Goal: Information Seeking & Learning: Learn about a topic

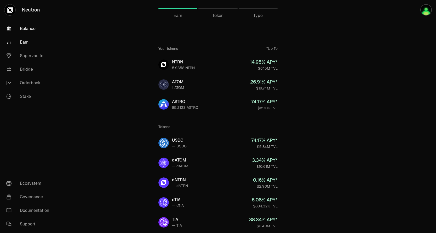
click at [30, 30] on link "Balance" at bounding box center [29, 29] width 54 height 14
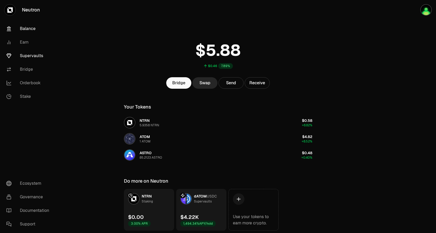
click at [33, 55] on link "Supervaults" at bounding box center [29, 56] width 54 height 14
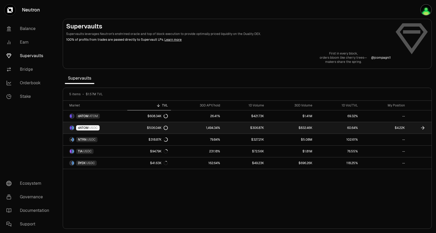
click at [114, 128] on link "dATOM USDC" at bounding box center [95, 127] width 64 height 11
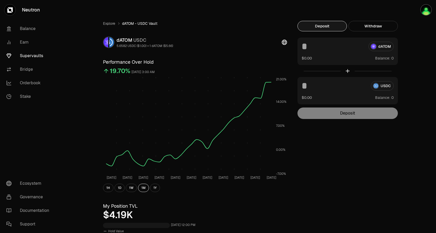
click at [32, 44] on link "Earn" at bounding box center [29, 43] width 54 height 14
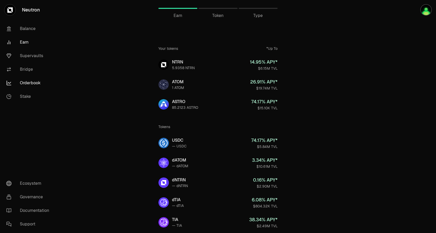
click at [33, 82] on link "Orderbook" at bounding box center [29, 83] width 54 height 14
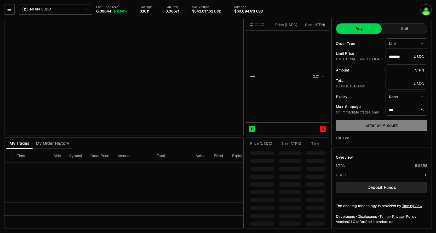
type input "********"
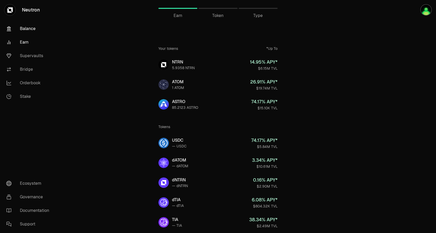
click at [30, 32] on link "Balance" at bounding box center [29, 29] width 54 height 14
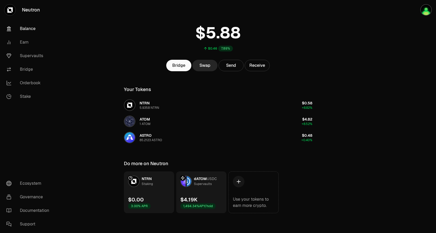
scroll to position [19, 0]
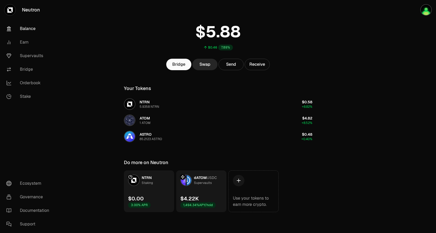
click at [198, 191] on link "dATOM USDC Supervaults $4.22K 1,494.34% APY/hold" at bounding box center [201, 192] width 50 height 42
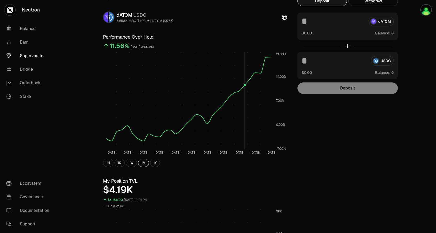
scroll to position [44, 0]
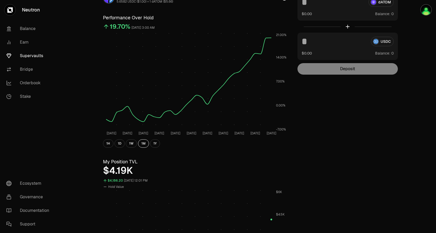
click at [115, 173] on div "$4.19K" at bounding box center [195, 171] width 184 height 10
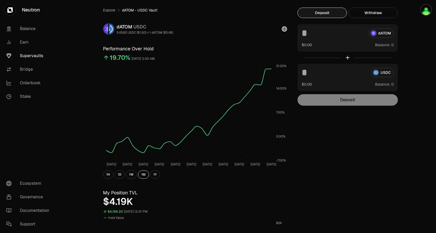
scroll to position [8, 0]
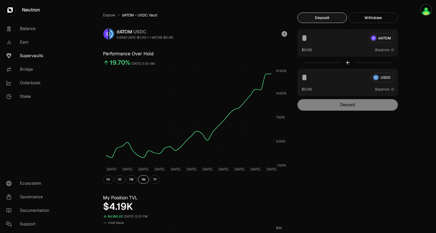
click at [192, 195] on h3 "My Position TVL" at bounding box center [195, 197] width 184 height 7
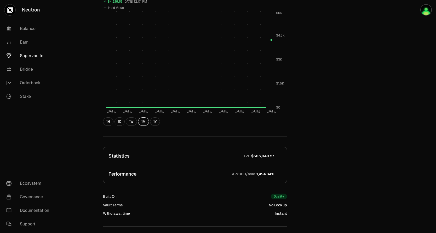
scroll to position [265, 0]
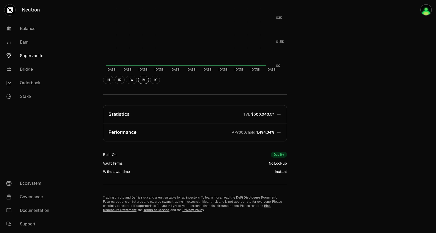
click at [276, 114] on button "Statistics TVL $506,040.57" at bounding box center [194, 115] width 183 height 18
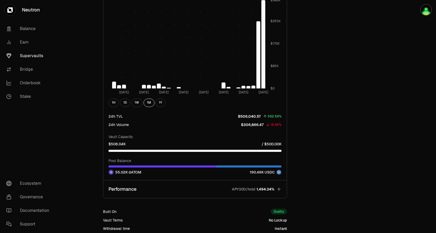
scroll to position [593, 0]
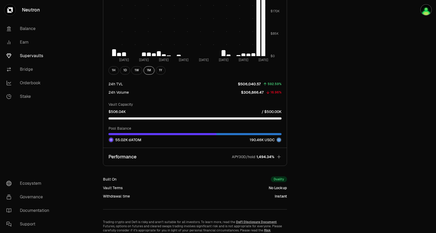
click at [278, 157] on icon "button" at bounding box center [278, 156] width 3 height 3
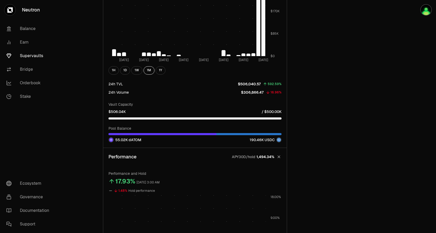
scroll to position [400, 0]
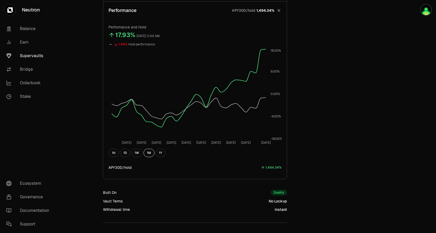
scroll to position [376, 0]
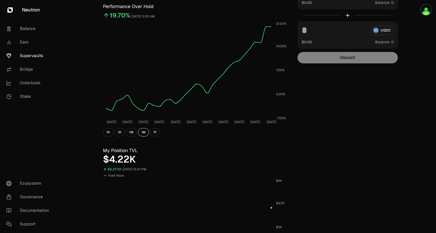
scroll to position [0, 0]
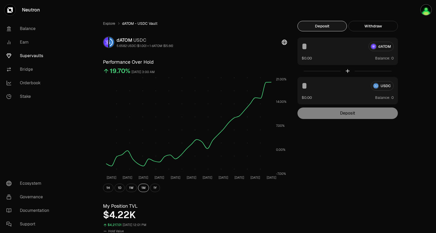
click at [43, 140] on nav "Balance Earn Supervaults Bridge Orderbook Stake Ecosystem Governance Documentat…" at bounding box center [29, 126] width 59 height 213
click at [26, 54] on link "Supervaults" at bounding box center [29, 56] width 54 height 14
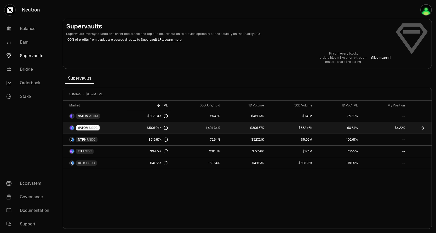
click at [402, 128] on link "$4.22K" at bounding box center [384, 127] width 47 height 11
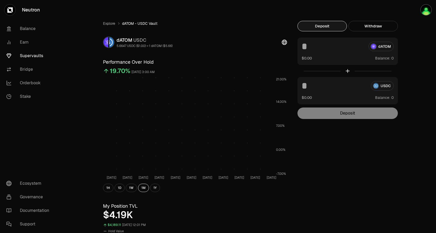
click at [284, 43] on icon at bounding box center [284, 42] width 5 height 5
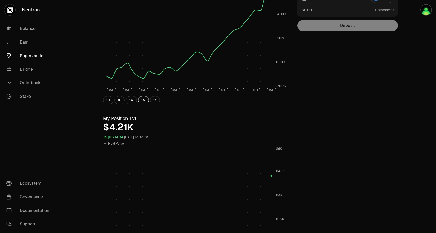
scroll to position [91, 0]
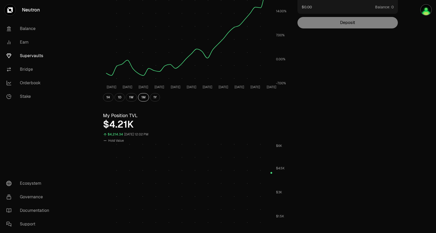
click at [108, 136] on div "$4,214.34" at bounding box center [115, 135] width 15 height 6
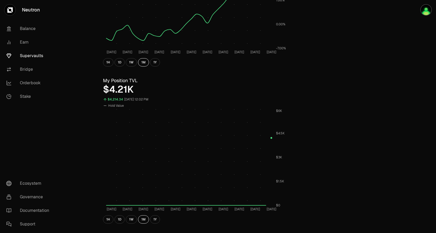
scroll to position [140, 0]
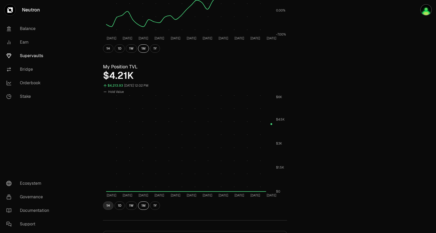
click at [106, 206] on button "1H" at bounding box center [108, 206] width 10 height 8
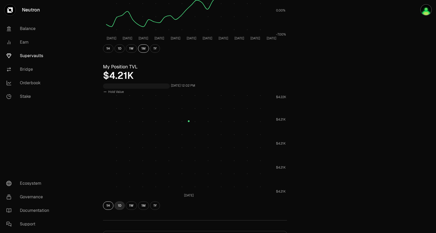
click at [118, 205] on button "1D" at bounding box center [119, 206] width 10 height 8
click at [128, 207] on button "1W" at bounding box center [131, 206] width 11 height 8
click at [120, 206] on button "1D" at bounding box center [119, 206] width 10 height 8
click at [143, 206] on button "1M" at bounding box center [143, 206] width 11 height 8
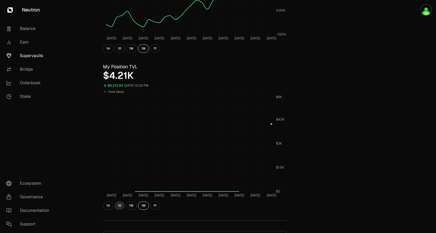
click at [121, 205] on button "1D" at bounding box center [119, 206] width 10 height 8
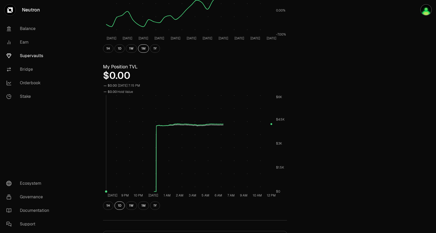
click at [188, 122] on rect at bounding box center [188, 143] width 165 height 97
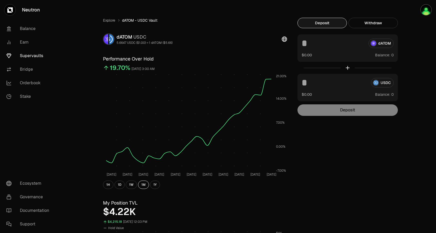
scroll to position [2, 0]
